Goal: Find specific page/section: Find specific page/section

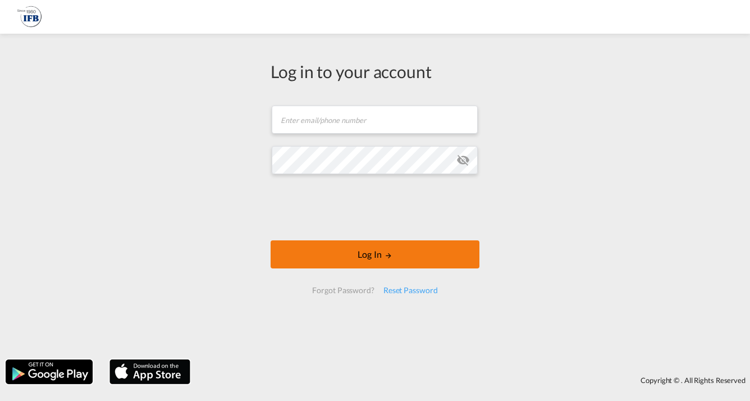
click at [357, 252] on button "Log In" at bounding box center [375, 254] width 209 height 28
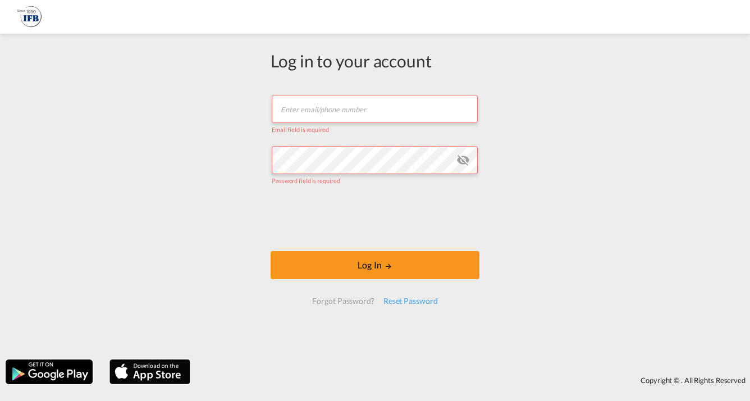
paste input ": [EMAIL_ADDRESS][DOMAIN_NAME]"
click at [282, 107] on input ": [EMAIL_ADDRESS][DOMAIN_NAME]" at bounding box center [375, 109] width 206 height 28
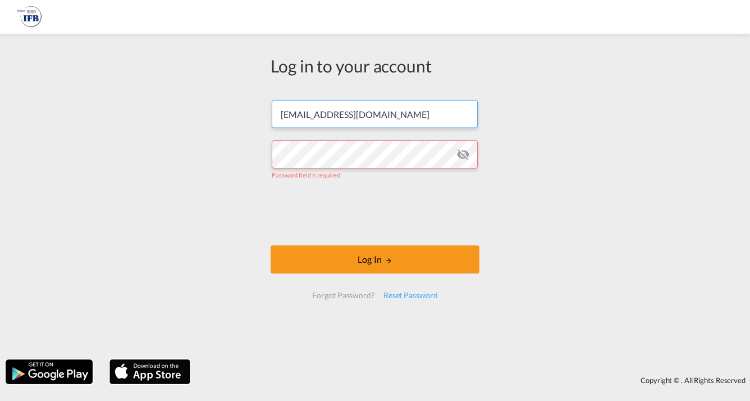
type input "[EMAIL_ADDRESS][DOMAIN_NAME]"
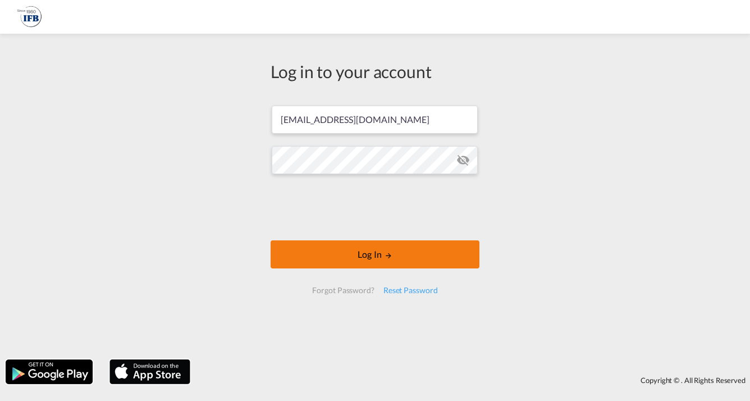
click at [359, 257] on button "Log In" at bounding box center [375, 254] width 209 height 28
